Goal: Task Accomplishment & Management: Complete application form

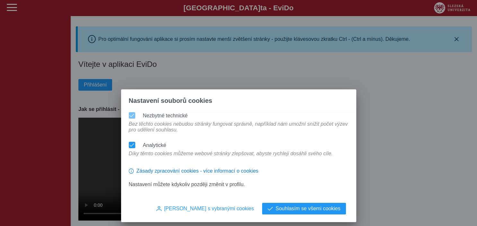
click at [146, 53] on div "Nastavení souborů cookies Nezbytné technické Bez těchto cookies nebudou stránky…" at bounding box center [238, 113] width 477 height 226
click at [281, 209] on span "Souhlasím se všemi cookies" at bounding box center [308, 209] width 65 height 6
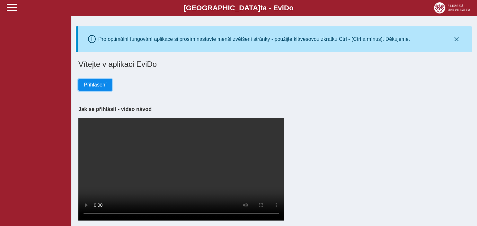
click at [105, 81] on button "Přihlášení" at bounding box center [95, 85] width 34 height 12
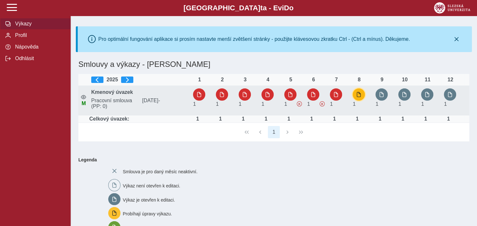
click at [363, 96] on button "button" at bounding box center [359, 94] width 12 height 12
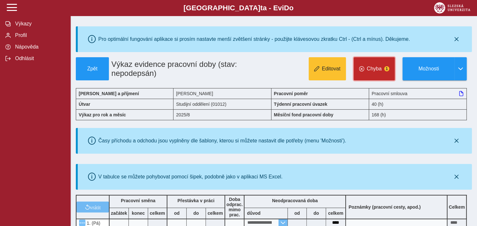
click at [373, 72] on button "Chyba 1" at bounding box center [374, 68] width 41 height 23
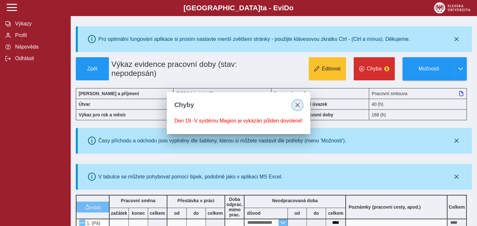
click at [303, 104] on button "close" at bounding box center [298, 105] width 10 height 10
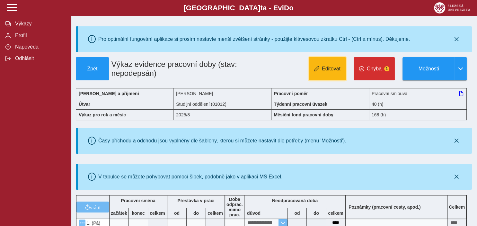
click at [326, 76] on button "Editovat" at bounding box center [327, 68] width 37 height 23
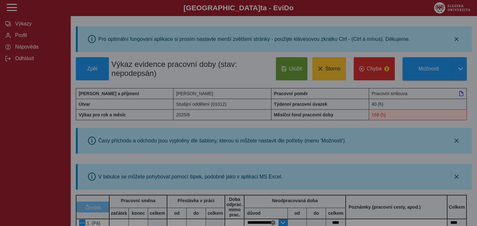
type input "**********"
type input "****"
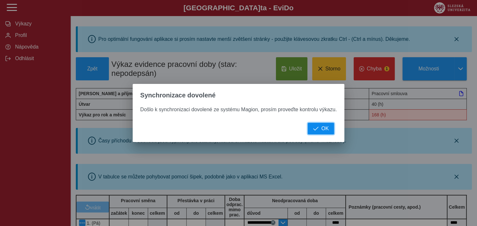
click at [325, 131] on span "OK" at bounding box center [325, 129] width 7 height 6
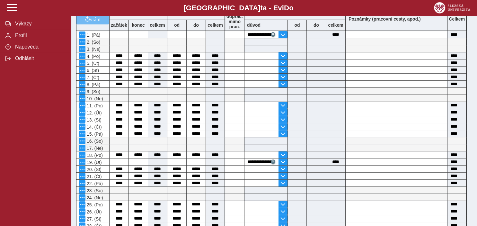
scroll to position [189, 0]
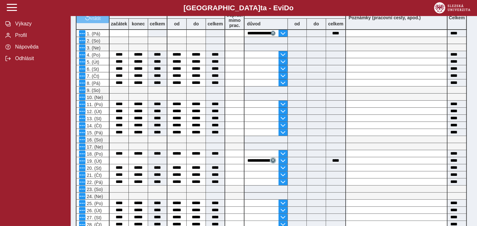
click at [272, 160] on span "button" at bounding box center [273, 160] width 3 height 3
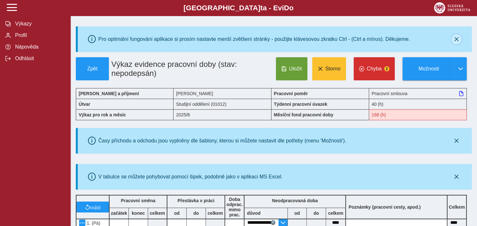
click at [458, 38] on icon "button" at bounding box center [456, 39] width 5 height 5
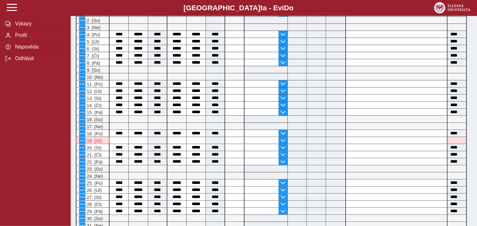
scroll to position [174, 0]
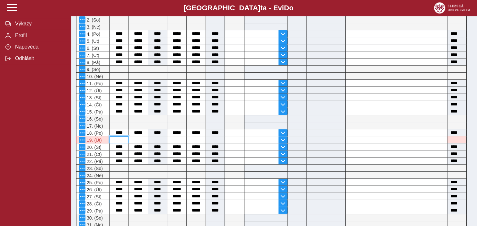
click at [128, 140] on input at bounding box center [119, 139] width 19 height 7
type input "****"
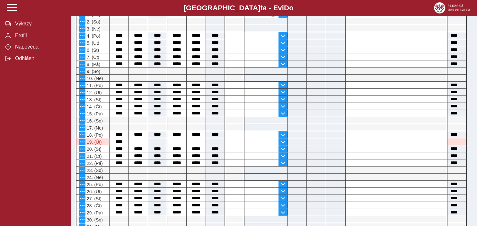
scroll to position [173, 0]
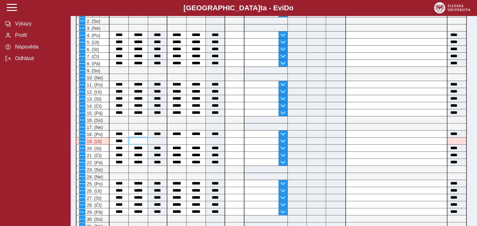
click at [140, 144] on input at bounding box center [138, 141] width 19 height 7
type input "*****"
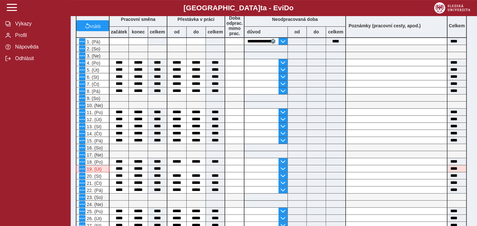
scroll to position [167, 0]
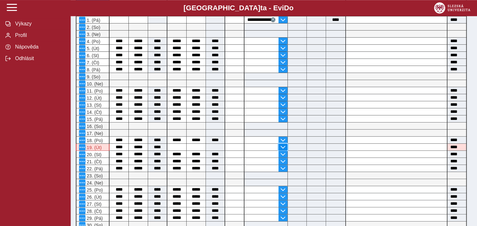
click at [283, 144] on button "button" at bounding box center [283, 147] width 9 height 7
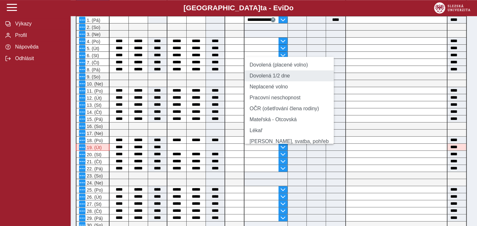
click at [270, 80] on li "Dovolená 1/2 dne" at bounding box center [289, 75] width 89 height 11
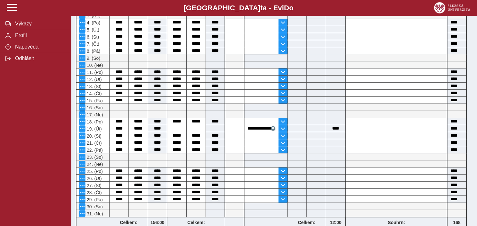
scroll to position [187, 0]
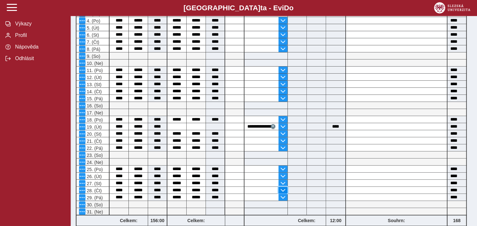
click at [282, 190] on span "button" at bounding box center [283, 190] width 5 height 5
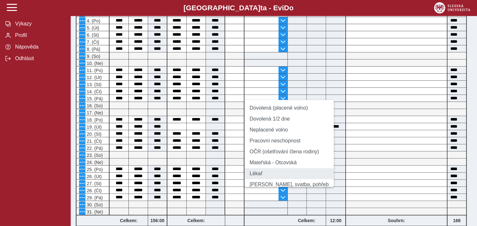
click at [265, 179] on li "Lékař" at bounding box center [289, 173] width 89 height 11
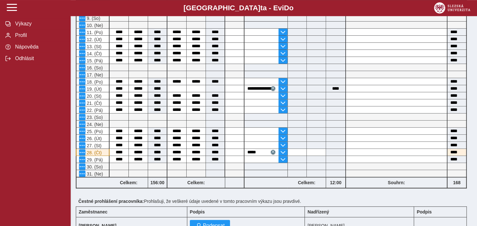
scroll to position [234, 0]
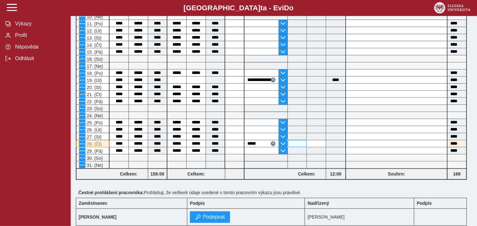
click at [302, 142] on input at bounding box center [297, 143] width 19 height 7
type input "*****"
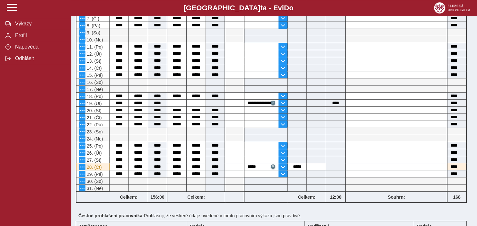
scroll to position [216, 0]
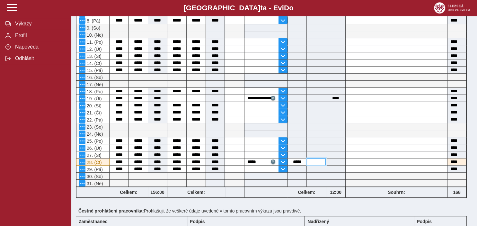
click at [316, 162] on input at bounding box center [316, 162] width 19 height 7
type input "*****"
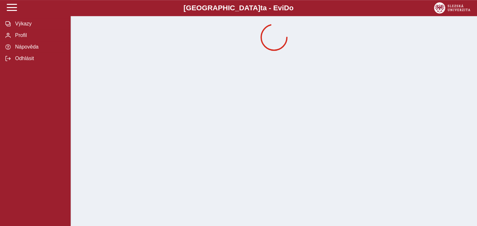
scroll to position [0, 0]
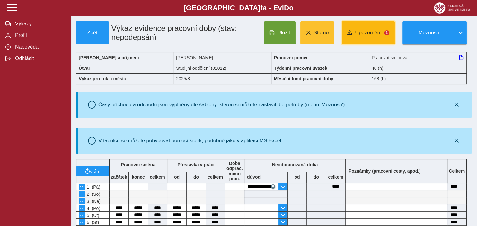
click at [374, 24] on button "Upozornění 1" at bounding box center [368, 32] width 53 height 23
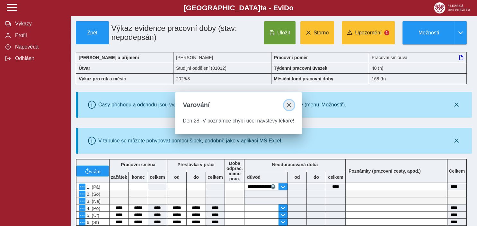
click at [289, 105] on span "close" at bounding box center [289, 105] width 5 height 5
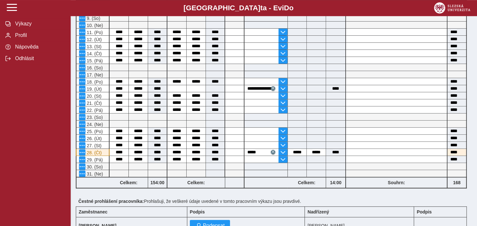
scroll to position [237, 0]
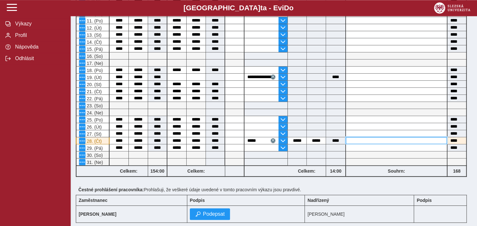
click at [409, 140] on input at bounding box center [396, 140] width 101 height 7
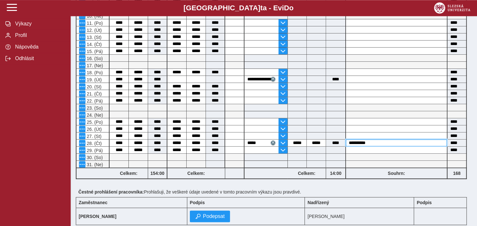
scroll to position [239, 0]
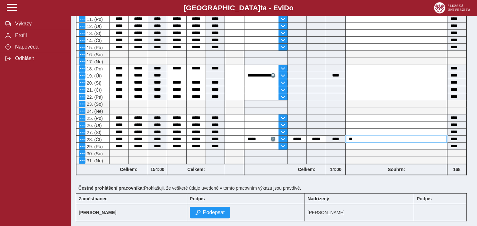
type input "*"
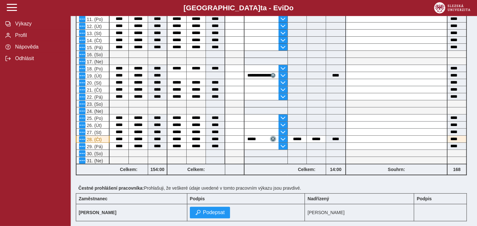
click at [273, 137] on span "button" at bounding box center [273, 138] width 3 height 3
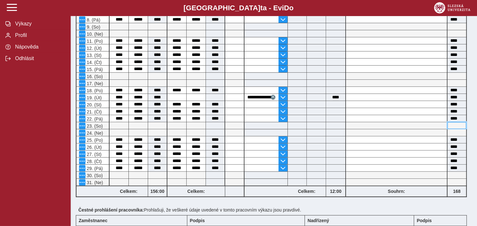
scroll to position [217, 0]
drag, startPoint x: 477, startPoint y: 153, endPoint x: 477, endPoint y: 125, distance: 28.3
click at [467, 125] on input at bounding box center [457, 125] width 19 height 7
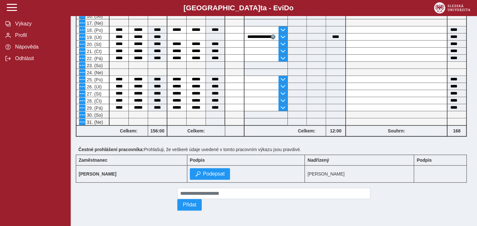
click at [304, 207] on div "Přidat" at bounding box center [274, 199] width 198 height 28
click at [200, 170] on button "Podepsat" at bounding box center [210, 174] width 41 height 12
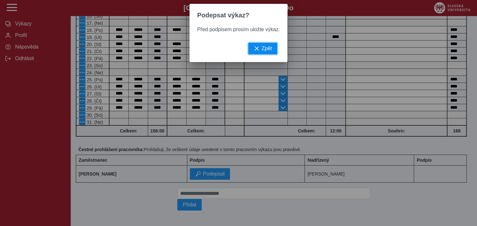
click at [267, 49] on span "Zpět" at bounding box center [267, 49] width 10 height 6
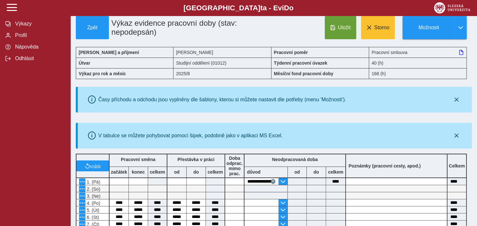
scroll to position [0, 0]
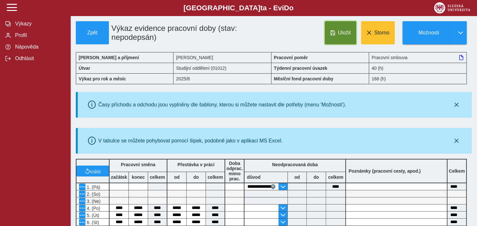
click at [334, 35] on span "button" at bounding box center [333, 32] width 5 height 5
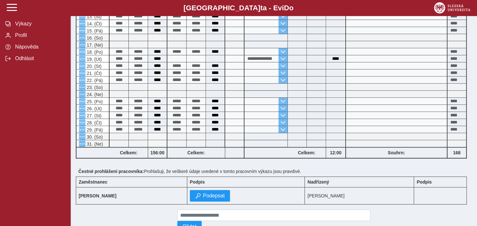
scroll to position [278, 0]
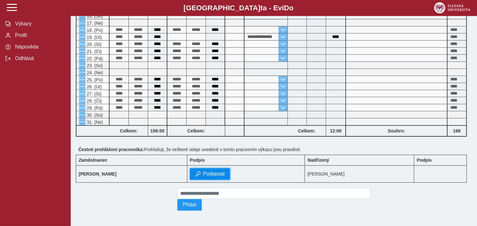
click at [209, 173] on span "Podepsat" at bounding box center [214, 174] width 22 height 6
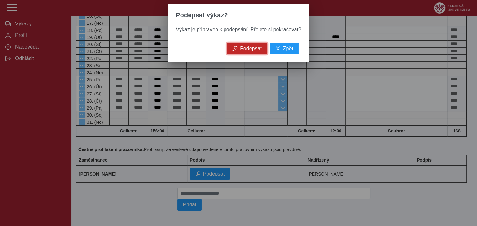
click at [246, 51] on span "Podepsat" at bounding box center [251, 49] width 22 height 6
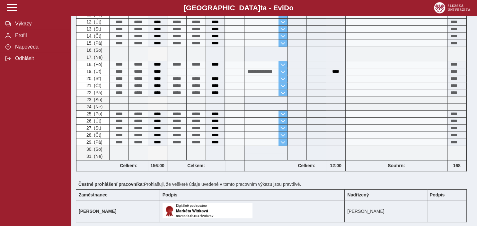
scroll to position [274, 0]
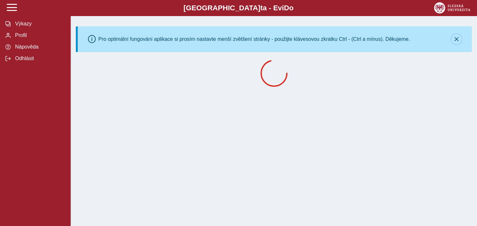
click at [457, 37] on button "button" at bounding box center [457, 39] width 10 height 10
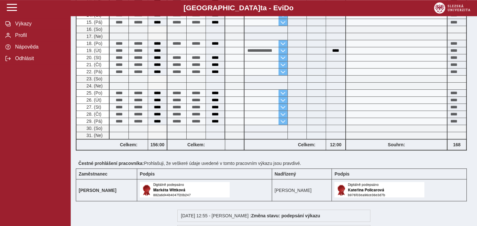
scroll to position [318, 0]
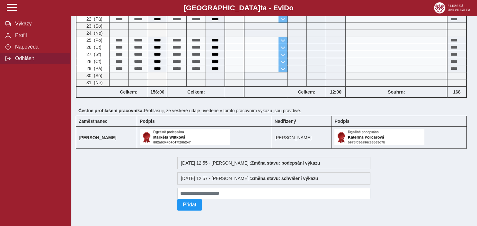
click at [25, 61] on span "Odhlásit" at bounding box center [39, 59] width 52 height 6
